Goal: Find specific page/section: Find specific page/section

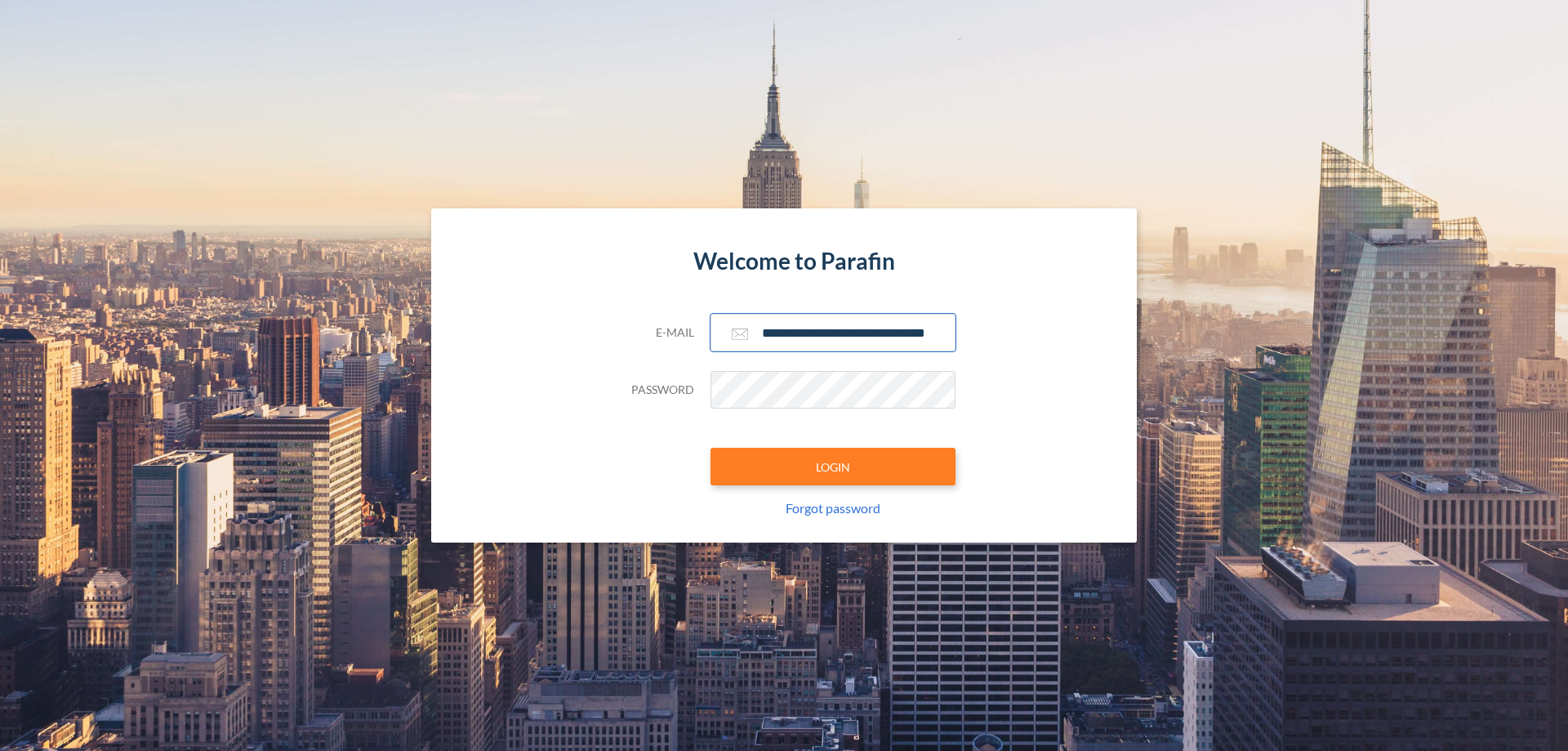
type input "**********"
click at [833, 466] on button "LOGIN" at bounding box center [833, 466] width 245 height 37
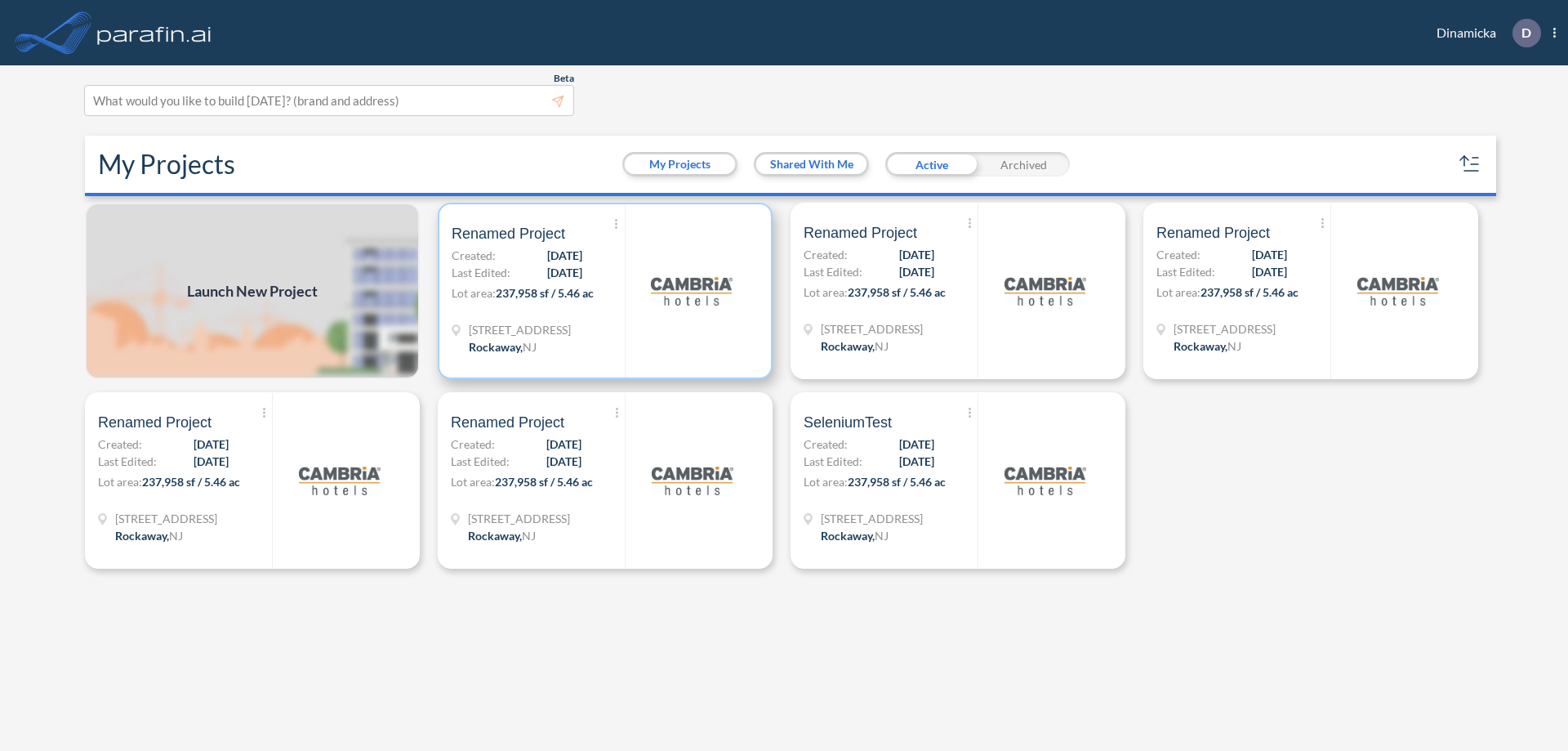
scroll to position [4, 0]
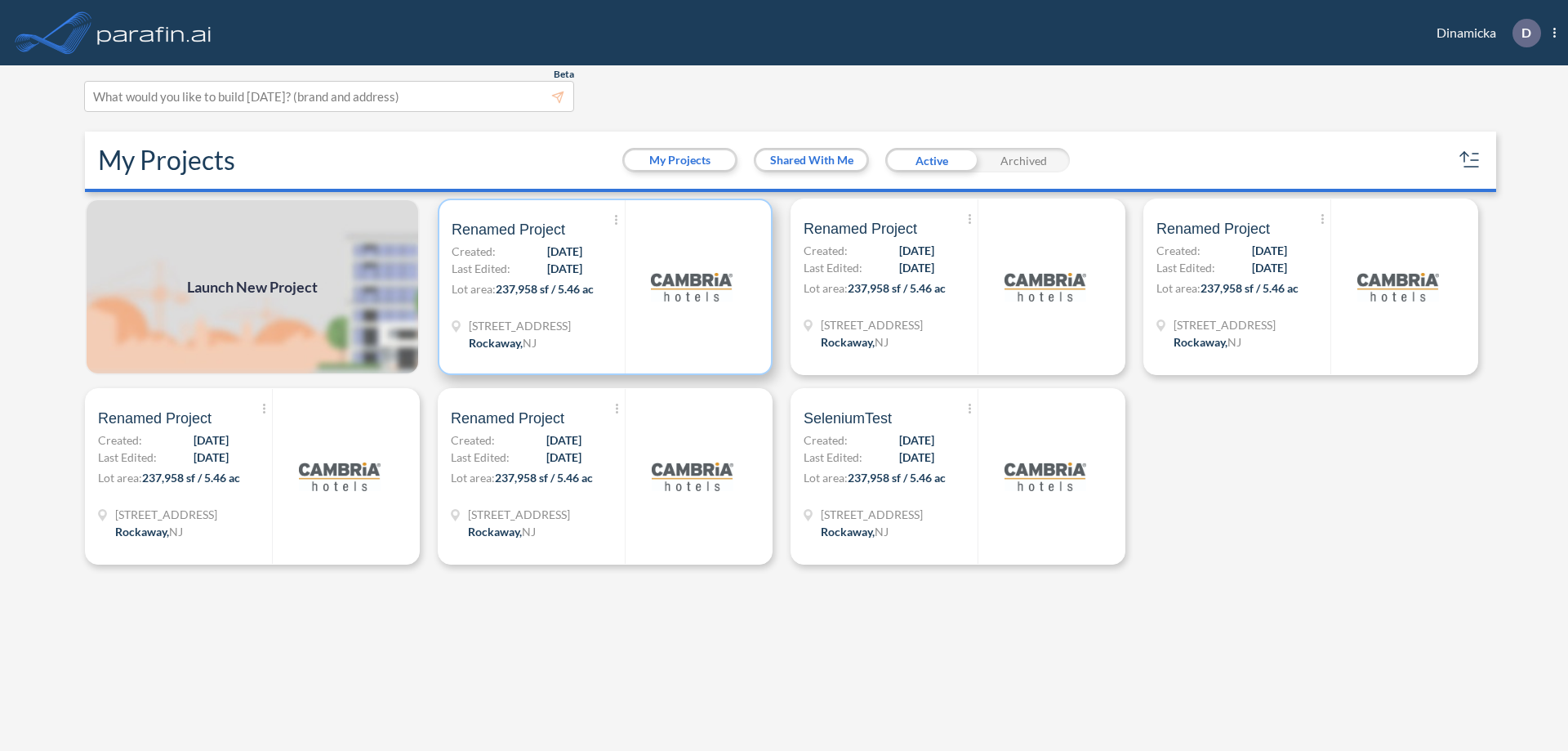
click at [605, 286] on p "Lot area: 237,958 sf / 5.46 ac" at bounding box center [538, 291] width 173 height 23
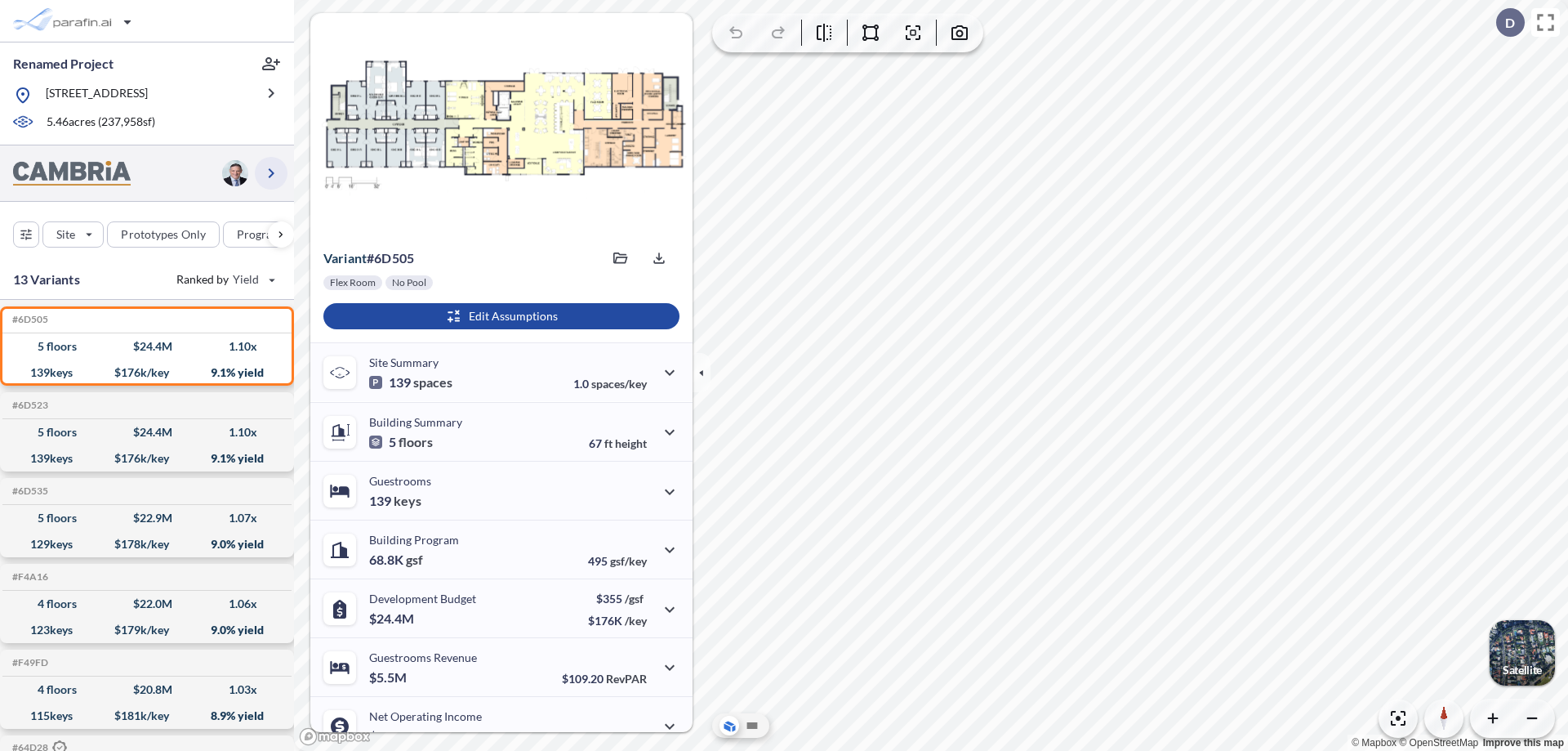
click at [271, 173] on icon "button" at bounding box center [271, 173] width 20 height 20
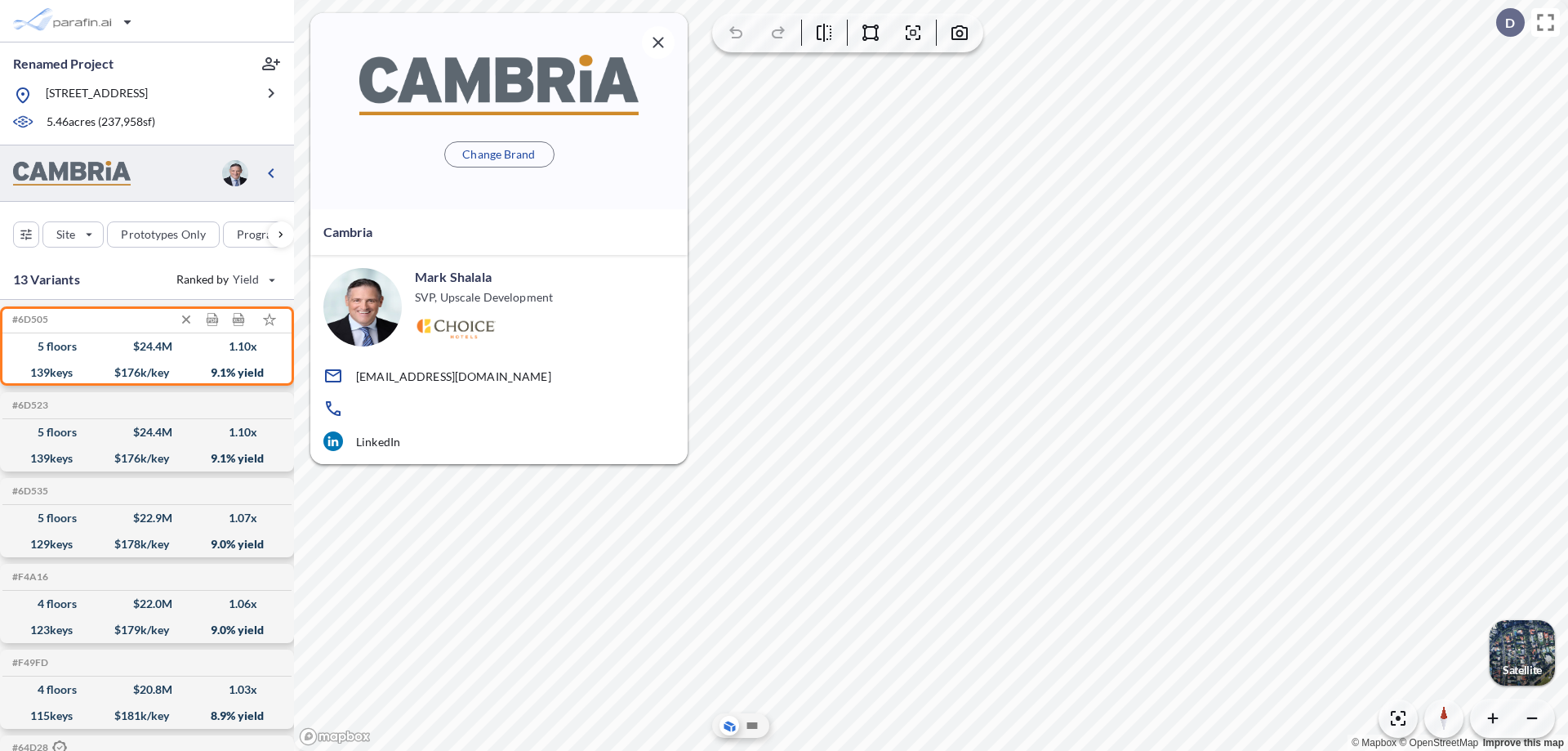
scroll to position [7, 0]
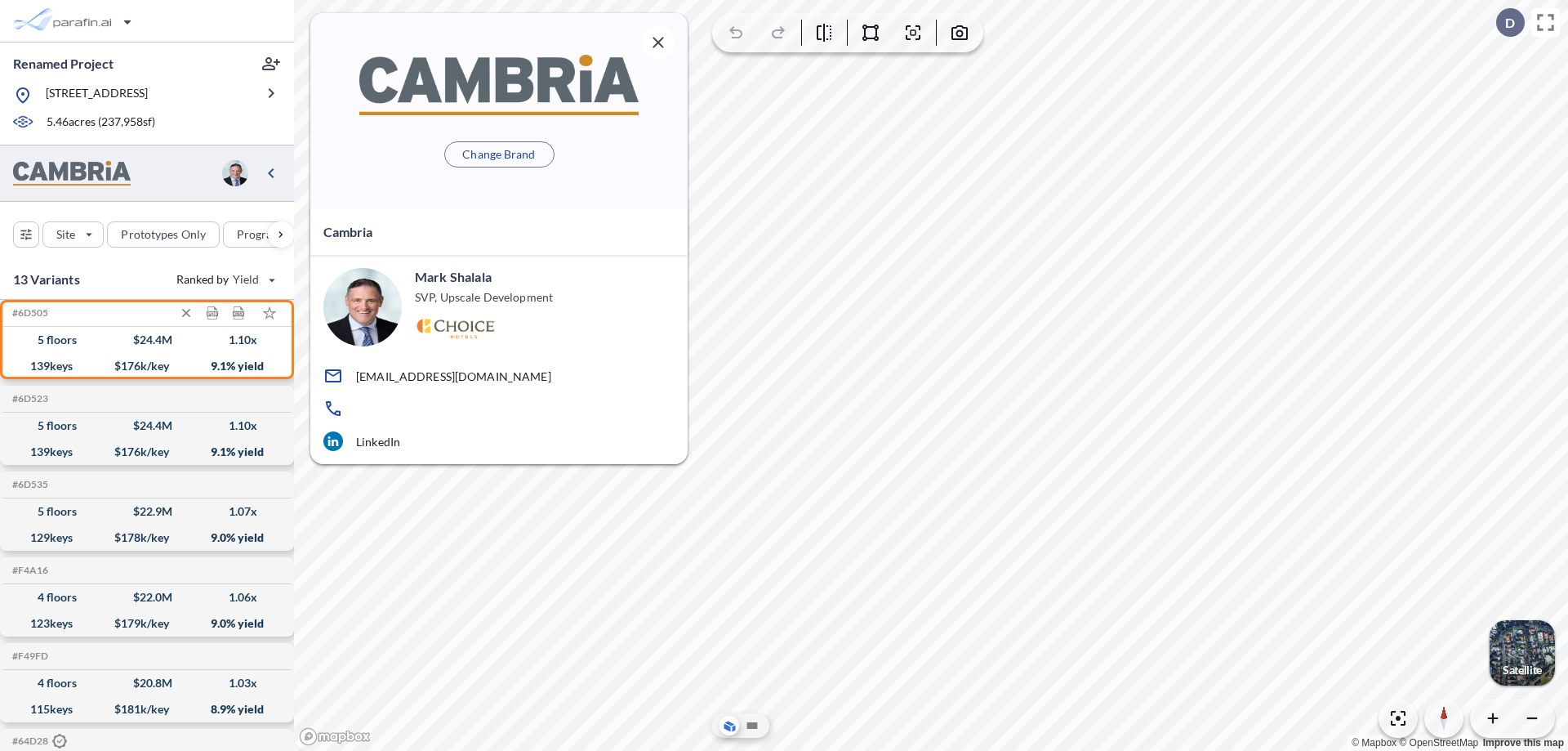
click at [147, 340] on div "$ 24.4 M" at bounding box center [153, 340] width 39 height 0
